Goal: Register for event/course: Sign up to attend an event or enroll in a course

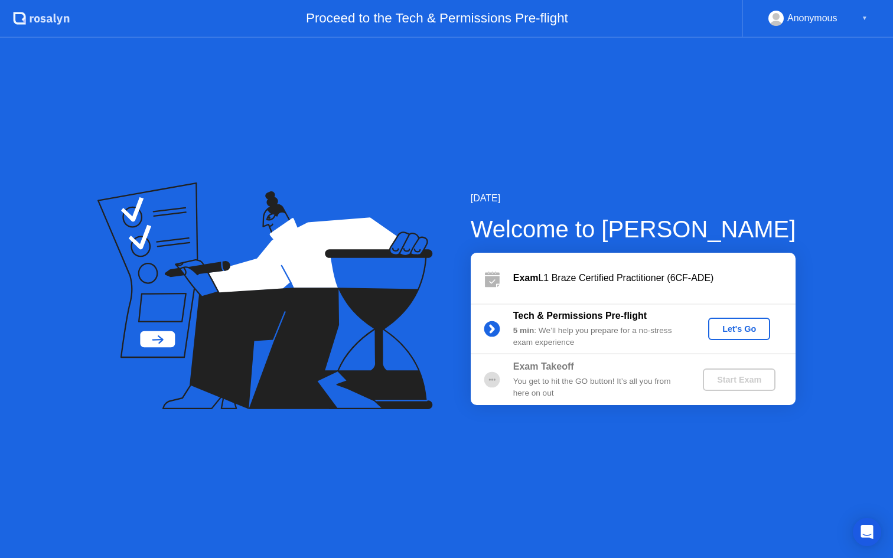
click at [725, 333] on div "Let's Go" at bounding box center [739, 328] width 53 height 9
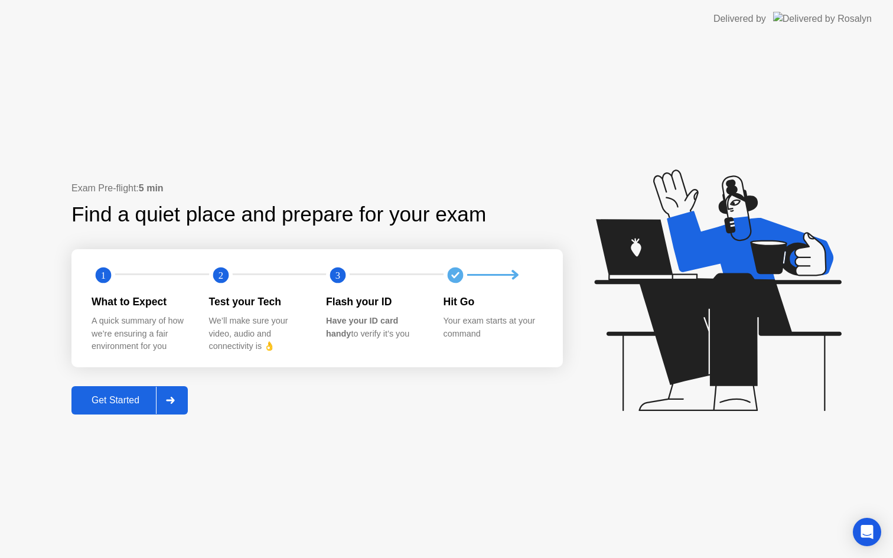
click at [141, 403] on div "Get Started" at bounding box center [115, 400] width 81 height 11
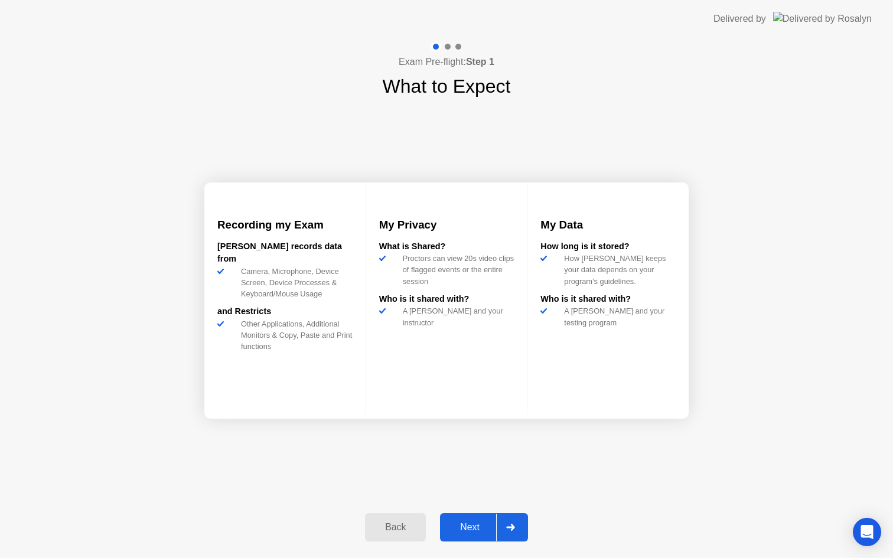
click at [475, 530] on div "Next" at bounding box center [470, 527] width 53 height 11
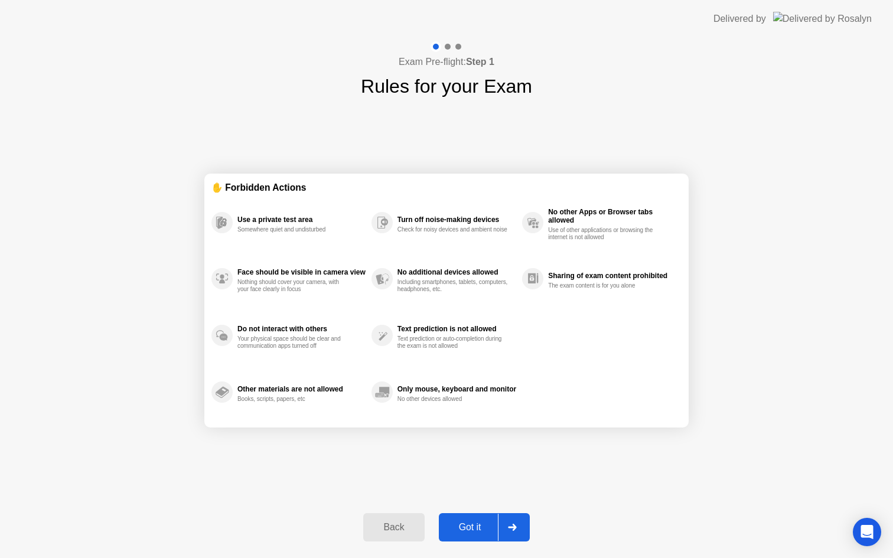
click at [472, 530] on div "Got it" at bounding box center [470, 527] width 56 height 11
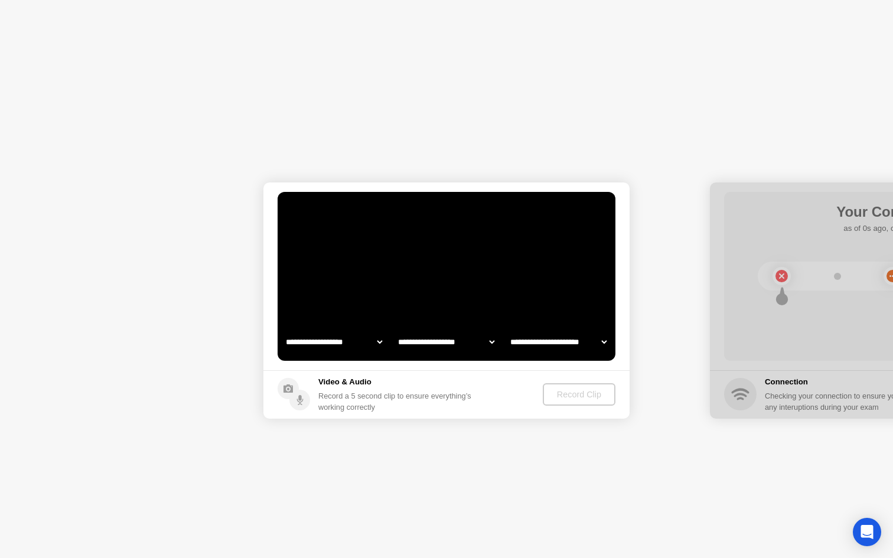
select select "**********"
select select "*******"
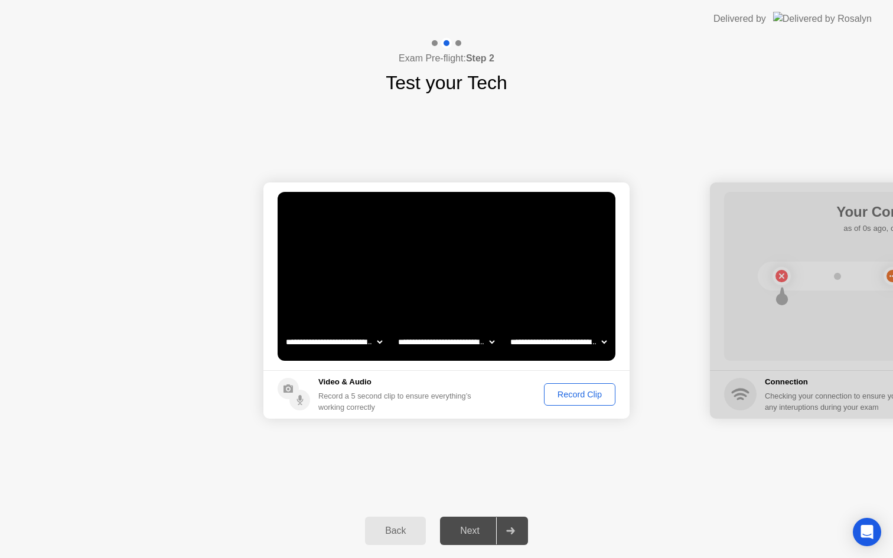
click at [571, 395] on div "Record Clip" at bounding box center [579, 394] width 63 height 9
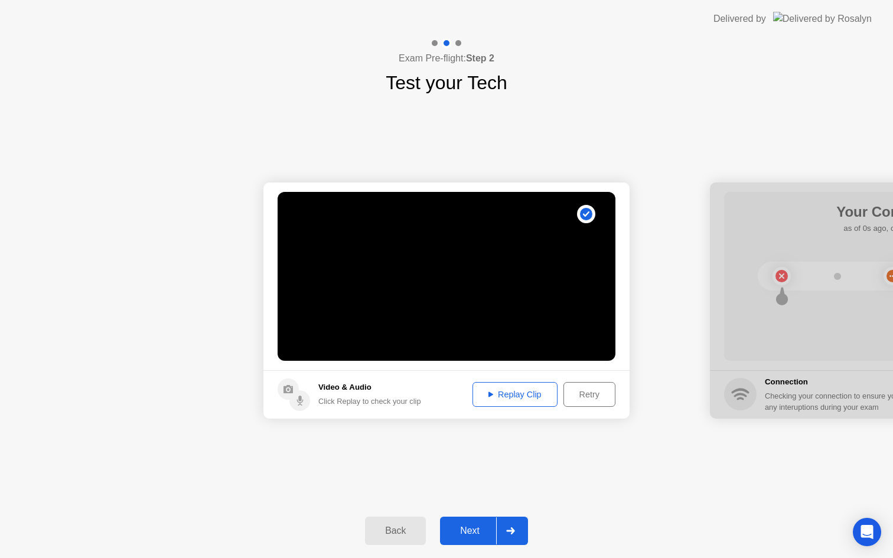
click at [514, 397] on div "Replay Clip" at bounding box center [515, 394] width 77 height 9
click at [474, 530] on div "Next" at bounding box center [470, 531] width 53 height 11
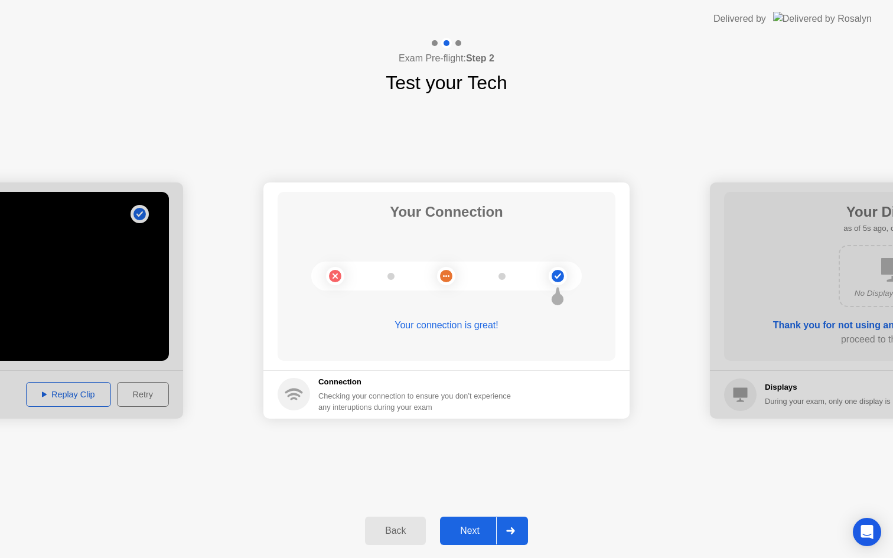
click at [462, 528] on div "Next" at bounding box center [470, 531] width 53 height 11
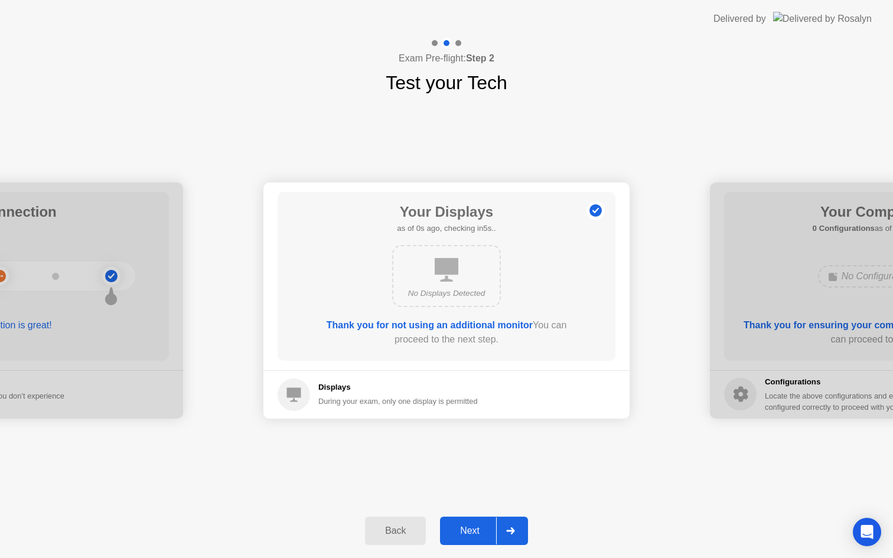
click at [465, 527] on div "Next" at bounding box center [470, 531] width 53 height 11
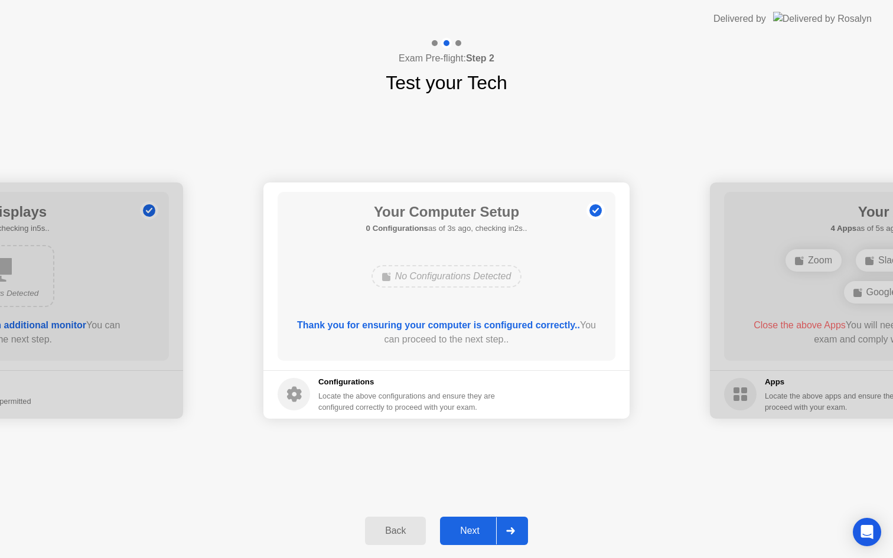
click at [469, 532] on div "Next" at bounding box center [470, 531] width 53 height 11
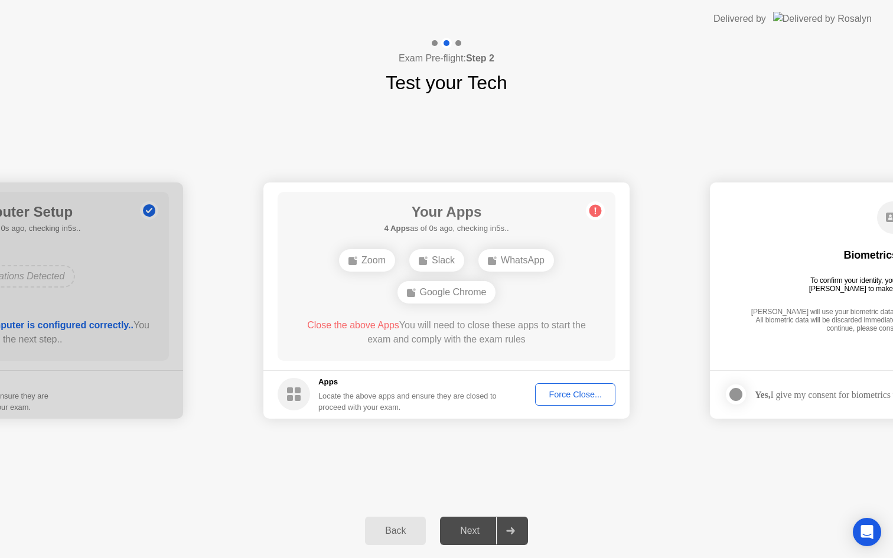
click at [562, 394] on div "Force Close..." at bounding box center [575, 394] width 72 height 9
click at [444, 287] on div "Google Chrome" at bounding box center [446, 276] width 99 height 22
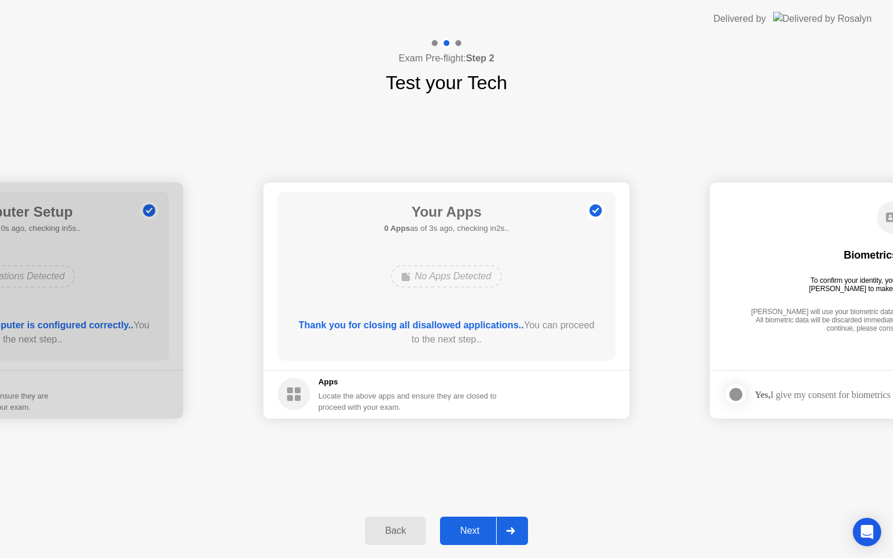
click at [553, 471] on div "**********" at bounding box center [446, 300] width 893 height 407
click at [482, 536] on div "Next" at bounding box center [470, 531] width 53 height 11
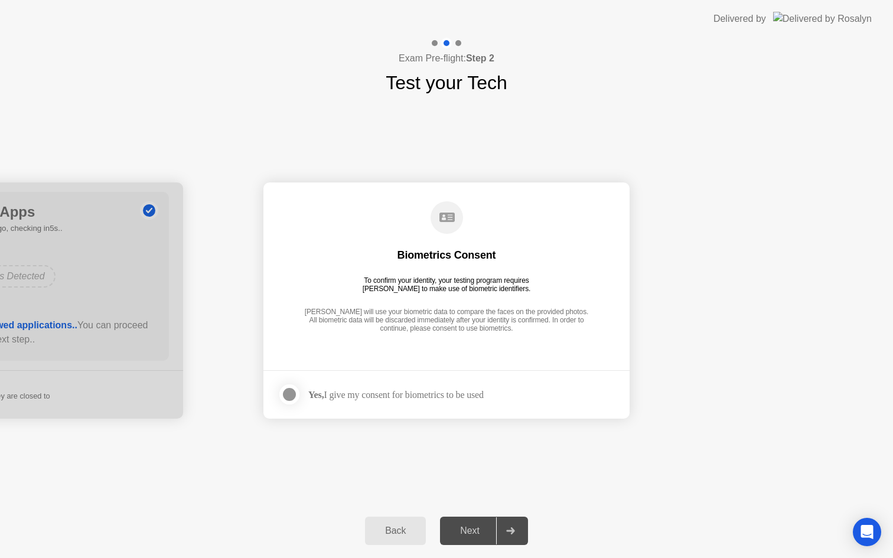
click at [480, 380] on footer "Yes, I give my consent for biometrics to be used" at bounding box center [446, 394] width 366 height 48
click at [480, 388] on div "Yes, I give my consent for biometrics to be used" at bounding box center [381, 395] width 206 height 24
click at [290, 397] on div at bounding box center [289, 394] width 14 height 14
click at [478, 534] on div "Next" at bounding box center [470, 531] width 53 height 11
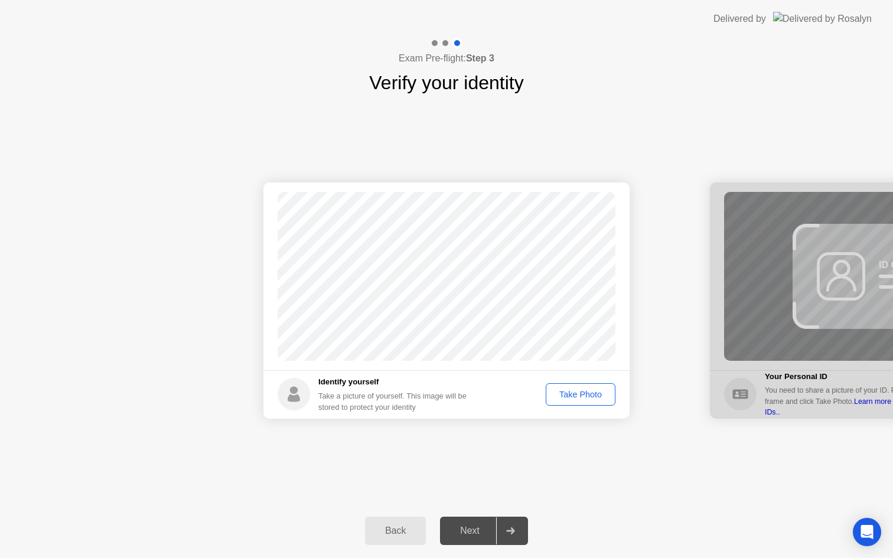
click at [591, 397] on div "Take Photo" at bounding box center [580, 394] width 61 height 9
click at [478, 536] on div "Next" at bounding box center [470, 531] width 53 height 11
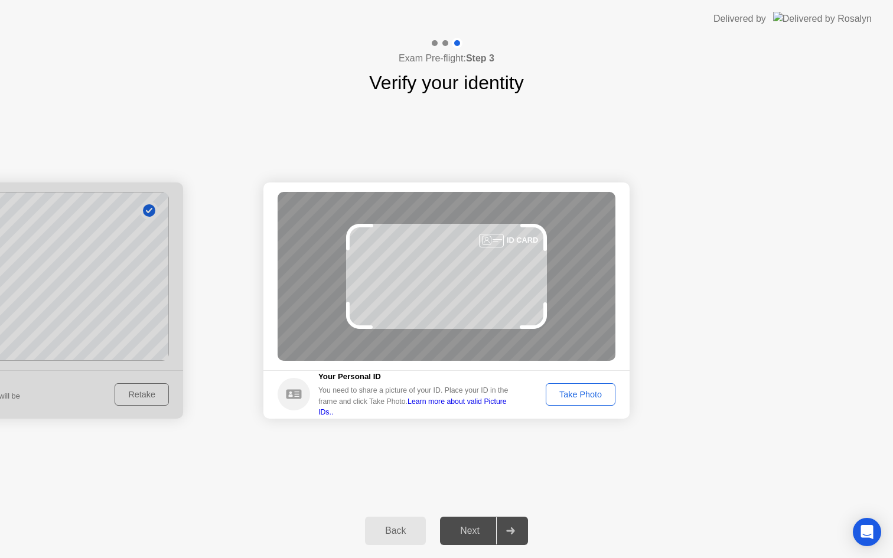
click at [575, 393] on div "Take Photo" at bounding box center [580, 394] width 61 height 9
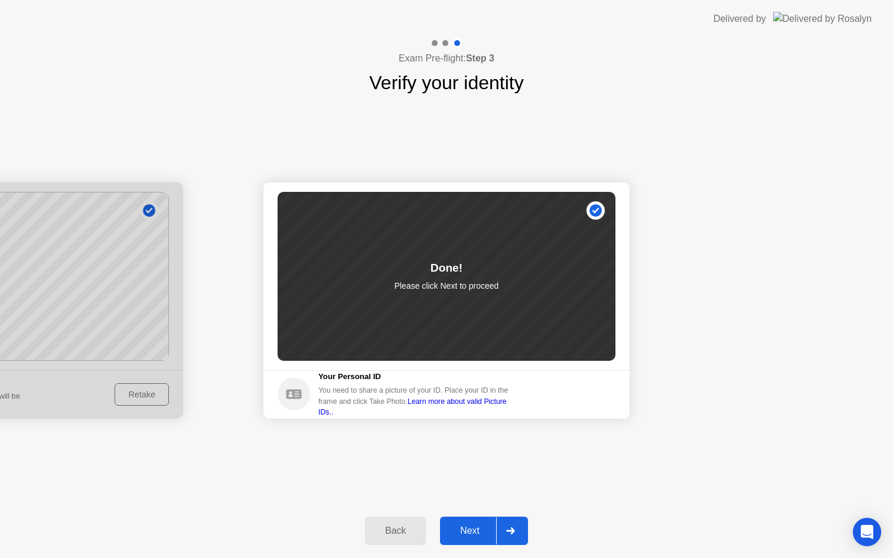
click at [483, 539] on button "Next" at bounding box center [484, 531] width 88 height 28
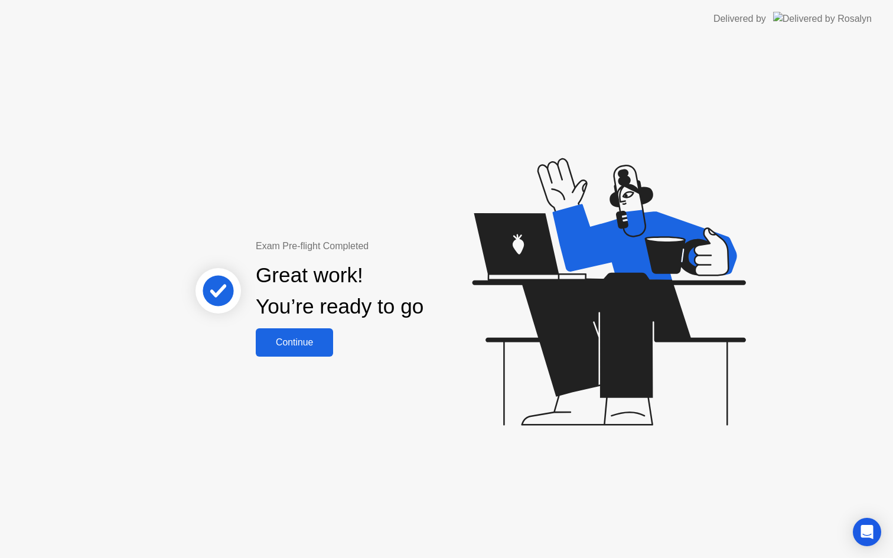
click at [326, 337] on div "Continue" at bounding box center [294, 342] width 70 height 11
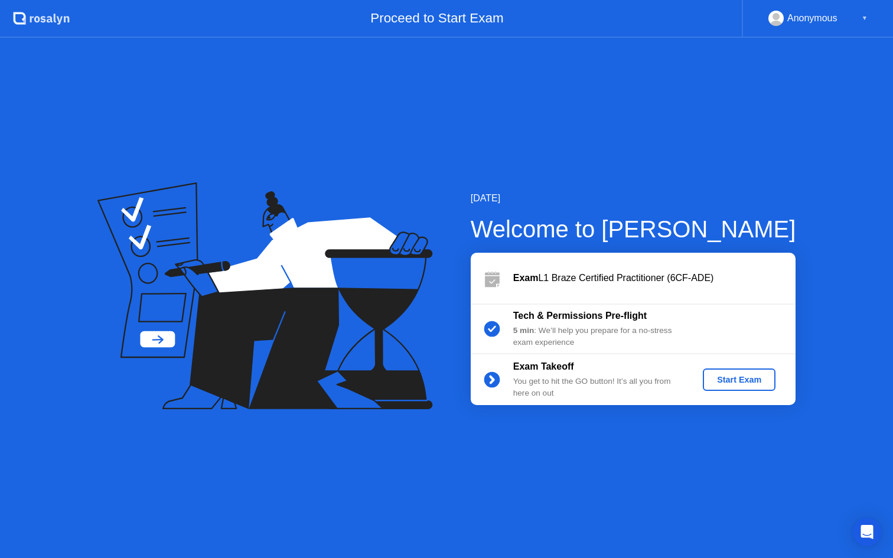
click at [729, 379] on div "Start Exam" at bounding box center [739, 379] width 63 height 9
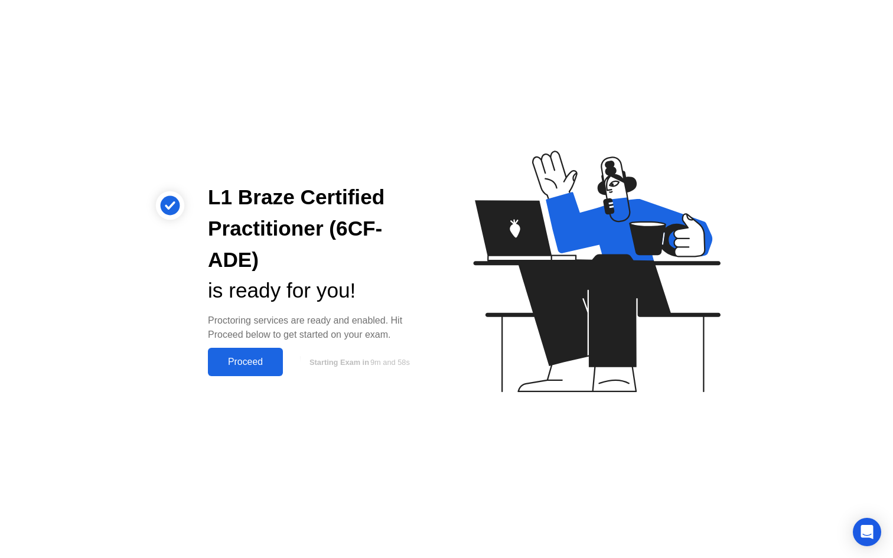
click at [249, 357] on div "Proceed" at bounding box center [245, 362] width 68 height 11
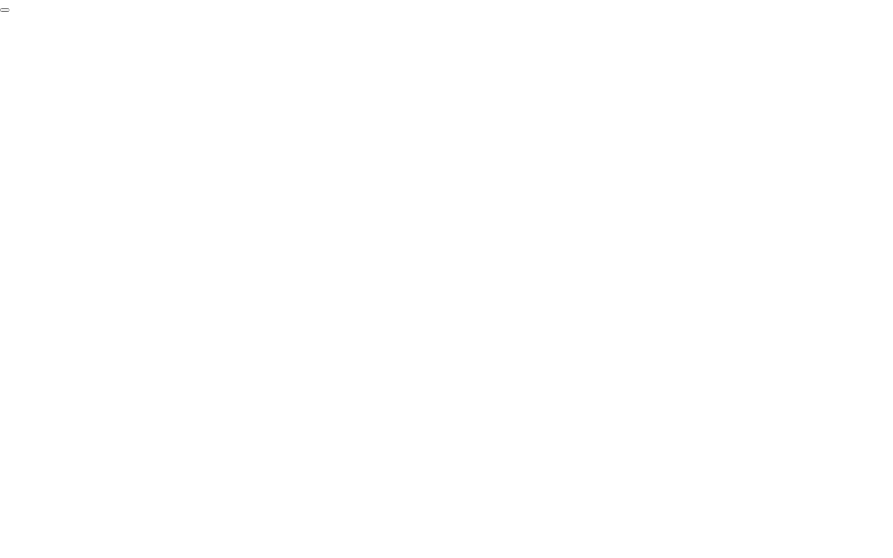
click div "End Proctoring Session"
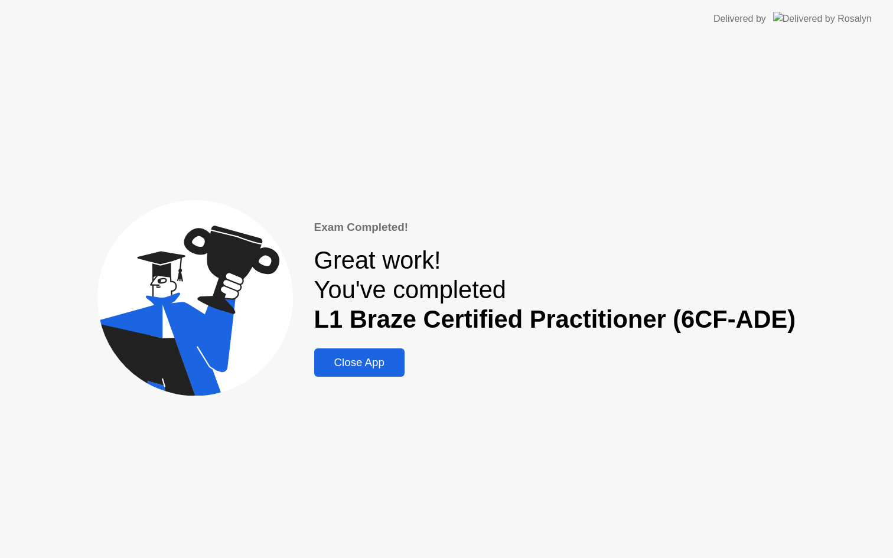
click at [357, 360] on div "Close App" at bounding box center [359, 362] width 83 height 13
